Goal: Information Seeking & Learning: Learn about a topic

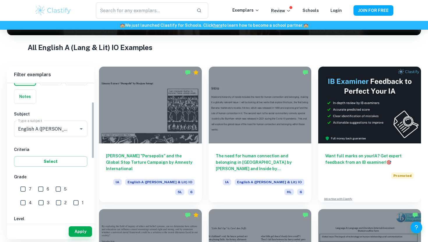
scroll to position [45, 0]
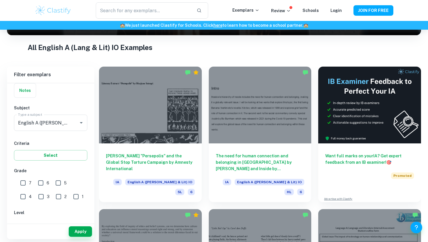
click at [27, 186] on input "7" at bounding box center [23, 183] width 12 height 12
checkbox input "true"
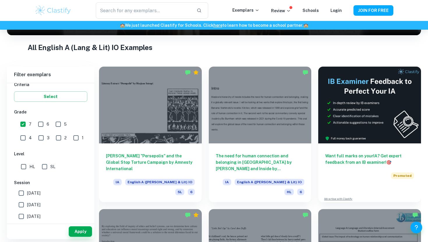
scroll to position [123, 0]
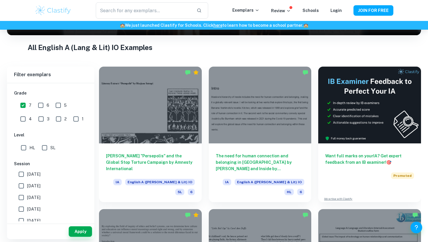
click at [23, 148] on input "HL" at bounding box center [24, 148] width 12 height 12
checkbox input "true"
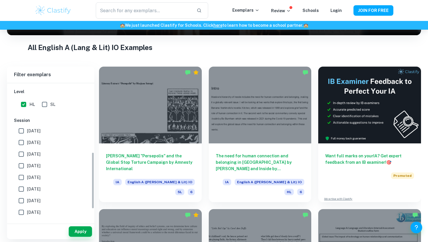
scroll to position [170, 0]
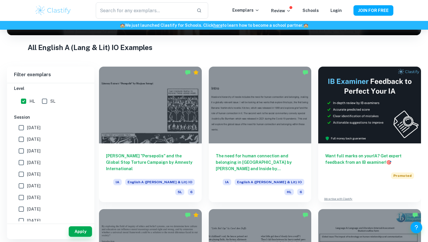
click at [22, 140] on input "[DATE]" at bounding box center [21, 140] width 12 height 12
checkbox input "true"
click at [81, 230] on button "Apply" at bounding box center [80, 232] width 23 height 10
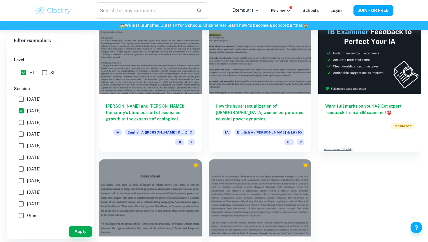
scroll to position [144, 0]
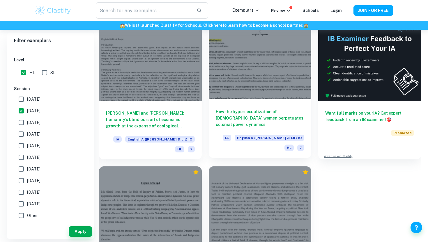
click at [226, 123] on h6 "How the hypersexualization of [DEMOGRAPHIC_DATA] women perpetuates colonial pow…" at bounding box center [260, 118] width 89 height 19
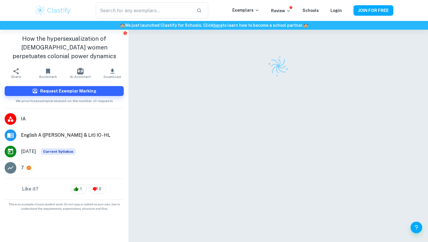
click at [60, 165] on div "7" at bounding box center [72, 168] width 103 height 7
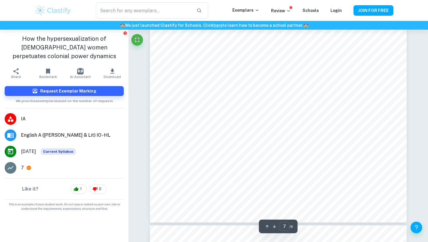
scroll to position [1304, 0]
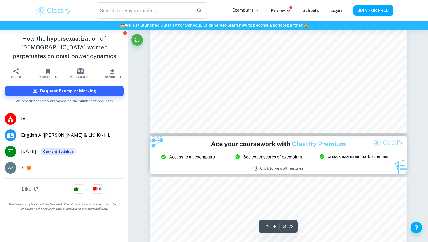
type input "9"
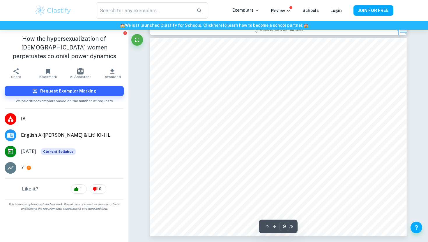
scroll to position [1731, 0]
